Goal: Task Accomplishment & Management: Manage account settings

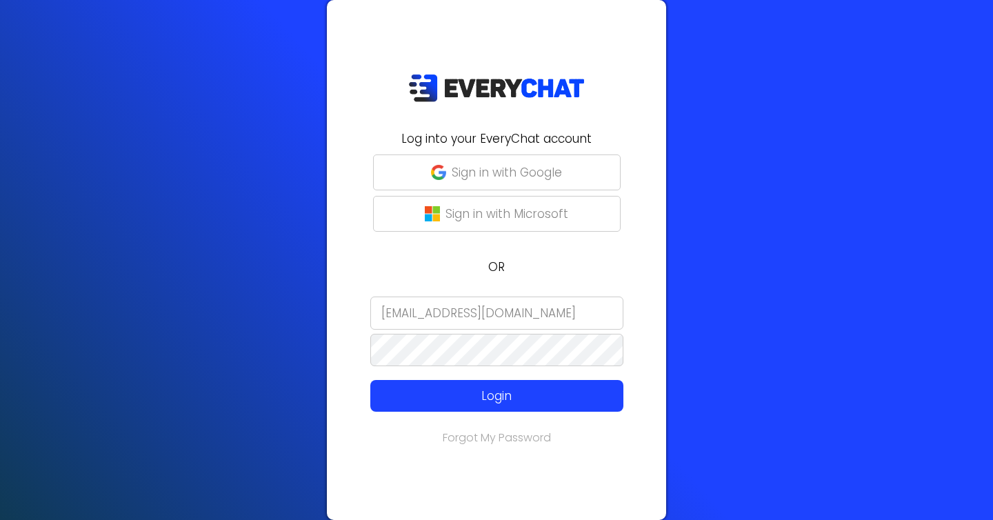
click at [444, 315] on input "[EMAIL_ADDRESS][DOMAIN_NAME]" at bounding box center [496, 313] width 253 height 33
type input "[EMAIL_ADDRESS][DOMAIN_NAME]"
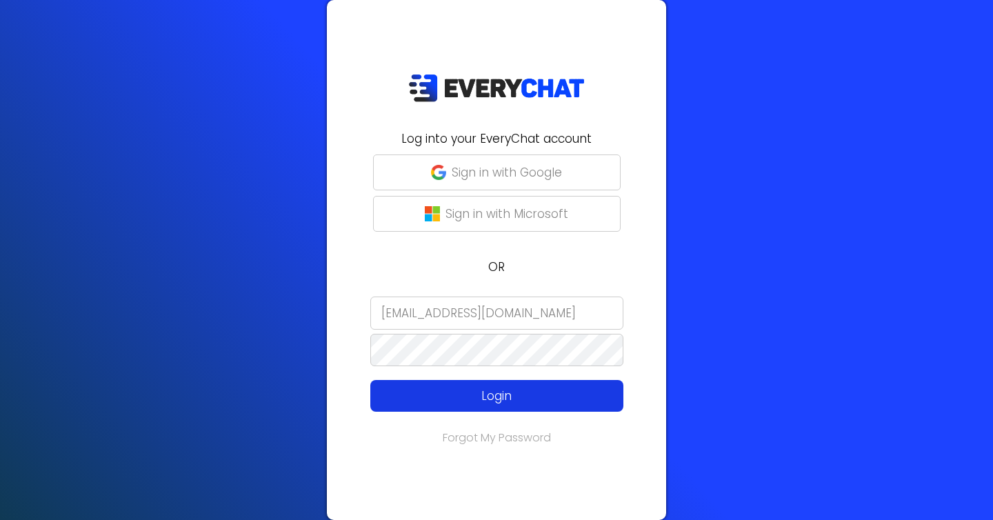
click at [435, 384] on button "Login" at bounding box center [496, 396] width 253 height 32
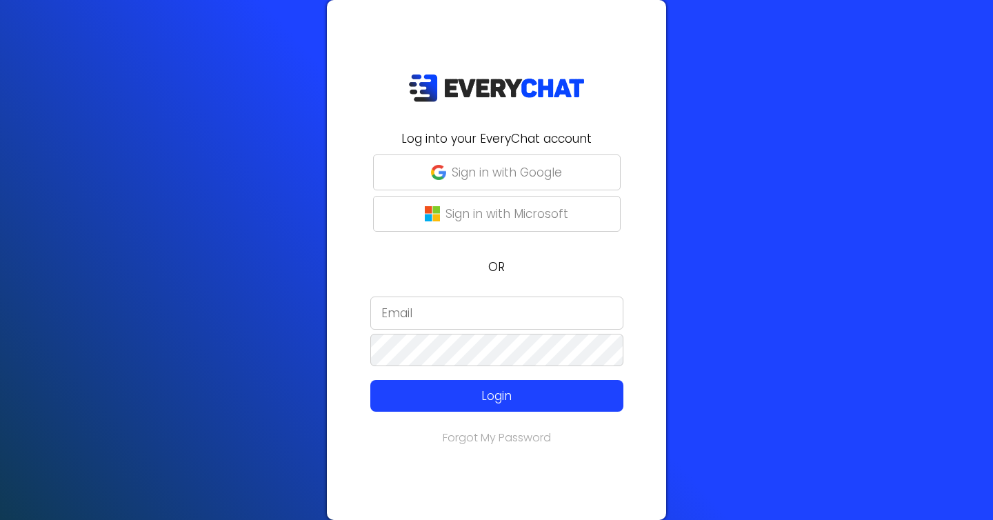
type input "[EMAIL_ADDRESS][DOMAIN_NAME]"
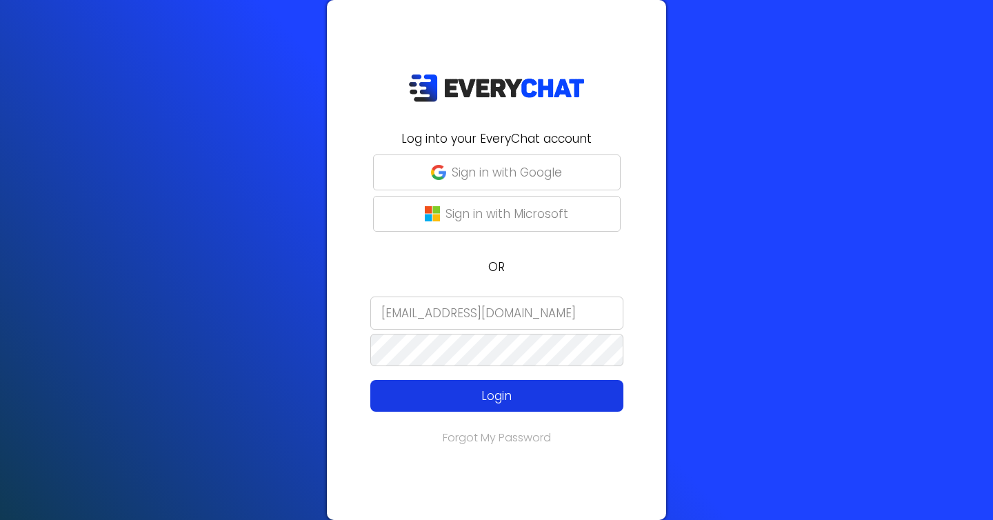
click at [444, 399] on p "Login" at bounding box center [497, 396] width 202 height 18
